Goal: Information Seeking & Learning: Learn about a topic

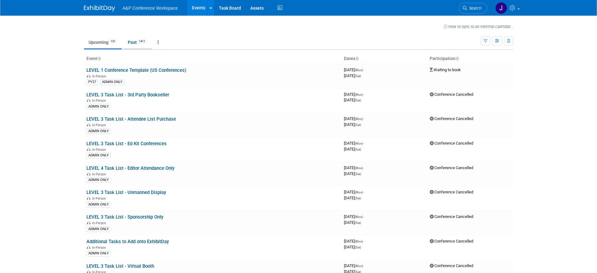
click at [131, 40] on link "Past 1411" at bounding box center [137, 42] width 29 height 12
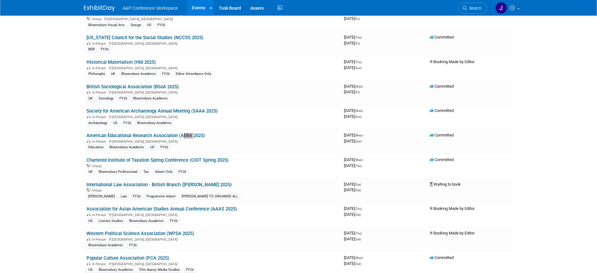
scroll to position [4146, 0]
click at [151, 134] on link "American Educational Research Association (AERA 2025)" at bounding box center [145, 136] width 118 height 6
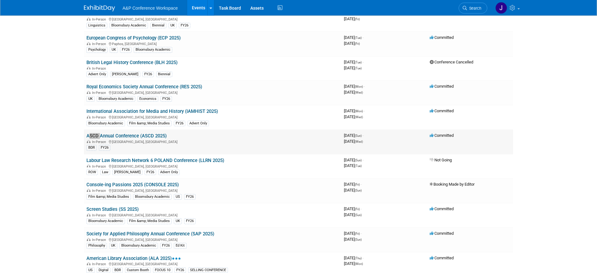
scroll to position [2041, 0]
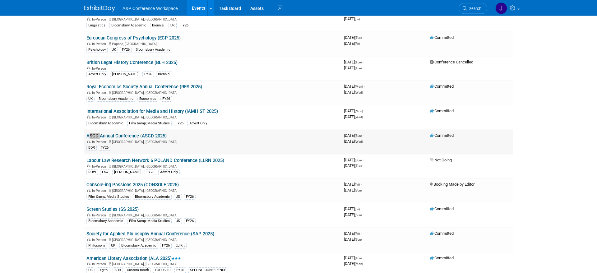
click at [145, 138] on link "ASCD Annual Conference (ASCD 2025)" at bounding box center [126, 136] width 80 height 6
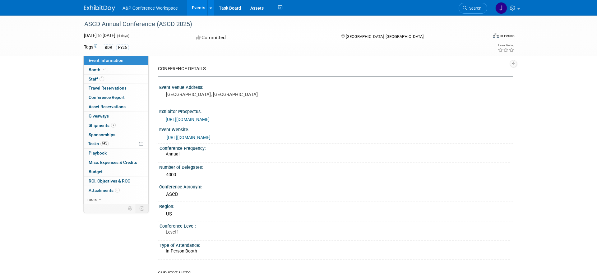
click at [209, 120] on span "https://event.ascd.org/2025/exhibitors/index.php" at bounding box center [188, 119] width 44 height 5
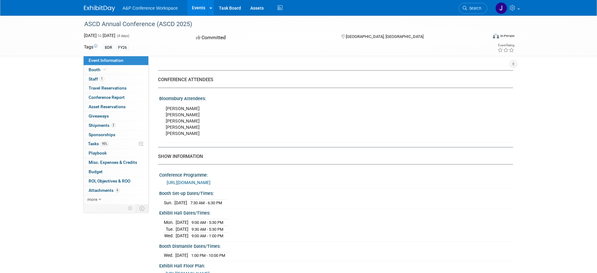
scroll to position [380, 0]
drag, startPoint x: 169, startPoint y: 108, endPoint x: 188, endPoint y: 138, distance: 35.8
click at [188, 138] on div "Erin Conklin Carrie Brandon Paul Webb Kevin Connors Chris Ciccocelli" at bounding box center [302, 120] width 282 height 37
click at [208, 134] on div "Erin Conklin Carrie Brandon Paul Webb Kevin Connors Chris Ciccocelli" at bounding box center [302, 120] width 282 height 37
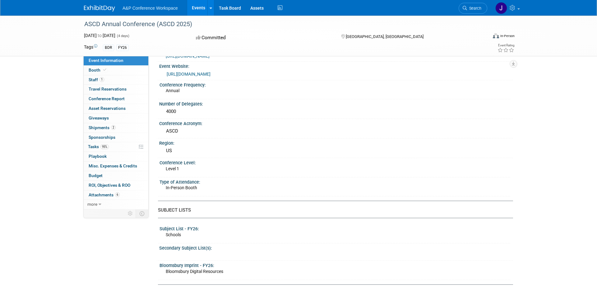
scroll to position [0, 0]
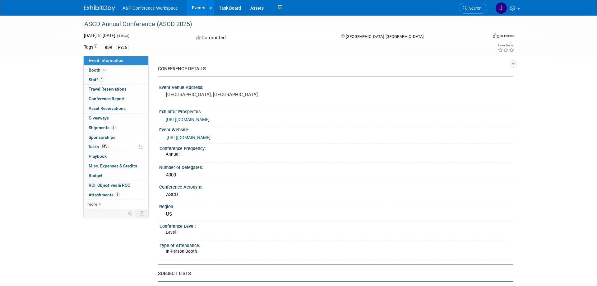
click at [208, 136] on link "https://event.ascd.org/2025/" at bounding box center [189, 137] width 44 height 5
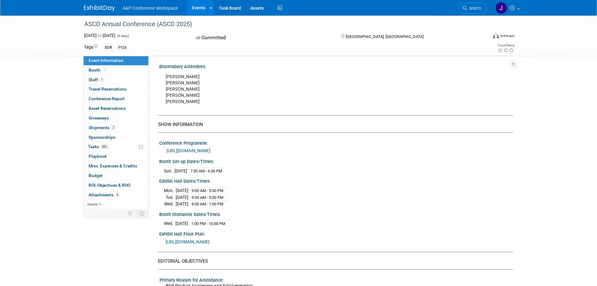
scroll to position [412, 0]
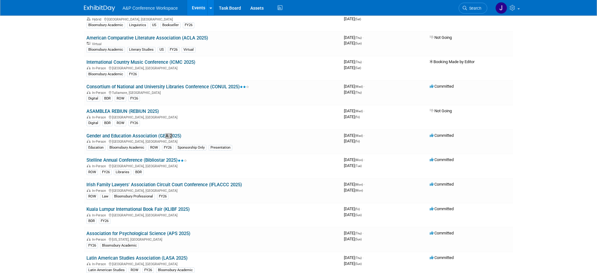
scroll to position [3362, 0]
click at [131, 133] on td "Gender and Education Association (GEA 2025) In-Person [GEOGRAPHIC_DATA], [GEOGR…" at bounding box center [212, 142] width 257 height 25
click at [135, 136] on link "Gender and Education Association (GEA 2025)" at bounding box center [133, 136] width 95 height 6
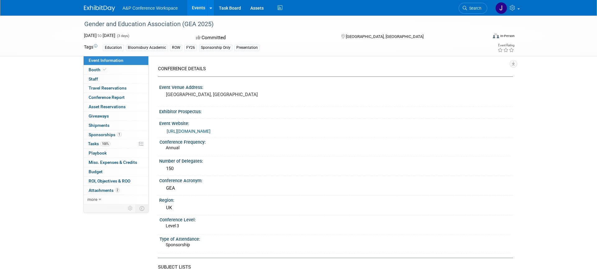
click at [210, 129] on link "http://www.genderandeducation.com" at bounding box center [189, 131] width 44 height 5
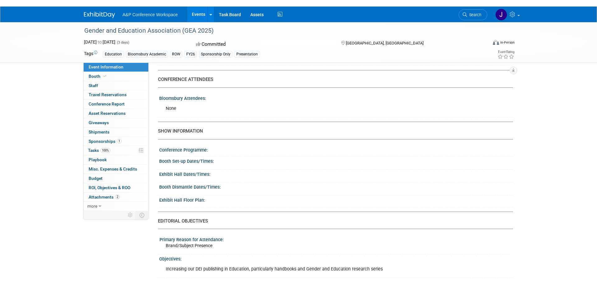
scroll to position [507, 0]
